Goal: Information Seeking & Learning: Learn about a topic

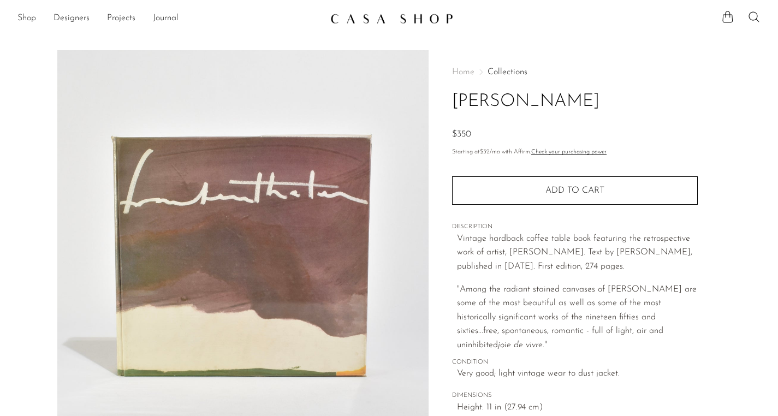
click at [27, 17] on link "Shop" at bounding box center [26, 18] width 19 height 14
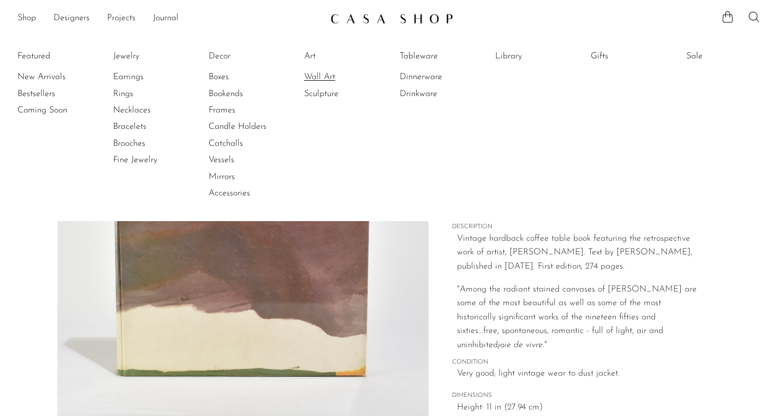
click at [320, 74] on link "Wall Art" at bounding box center [345, 77] width 82 height 12
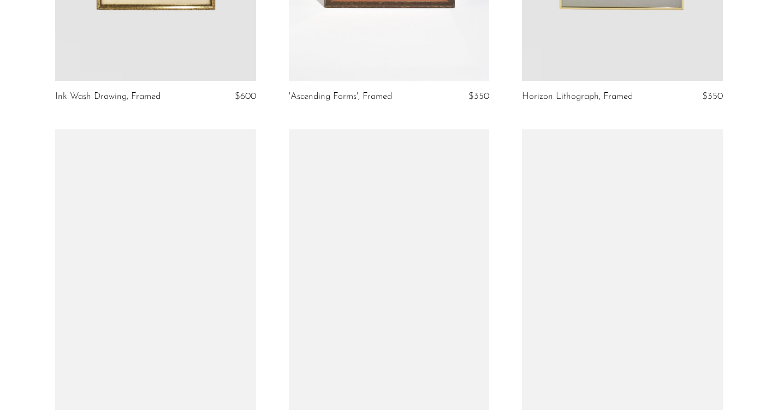
scroll to position [466, 0]
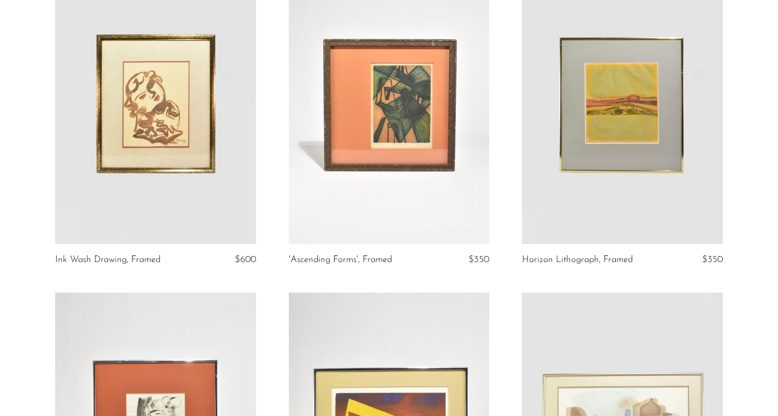
click at [401, 118] on link at bounding box center [389, 103] width 200 height 281
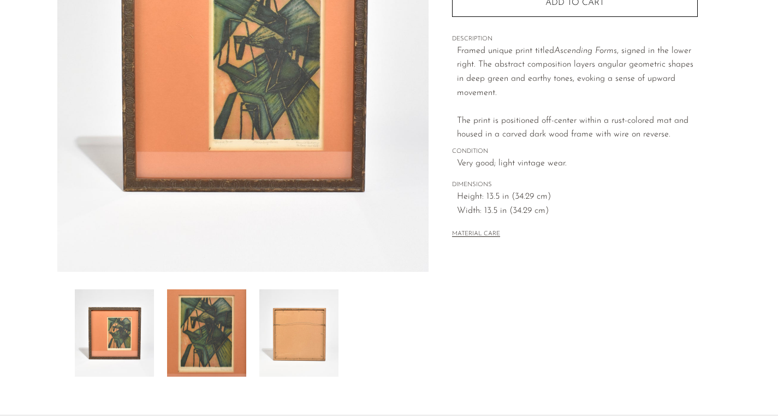
scroll to position [198, 0]
